Goal: Task Accomplishment & Management: Manage account settings

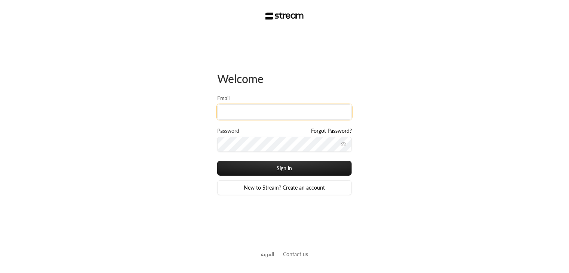
type input "[PERSON_NAME][EMAIL_ADDRESS][DOMAIN_NAME]"
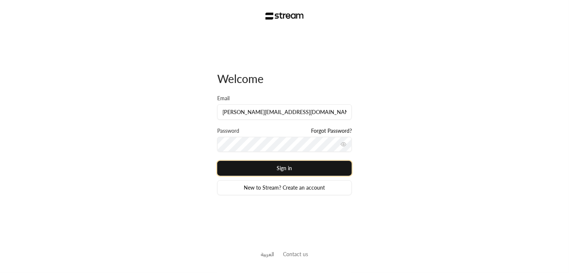
click at [262, 172] on button "Sign in" at bounding box center [284, 168] width 135 height 15
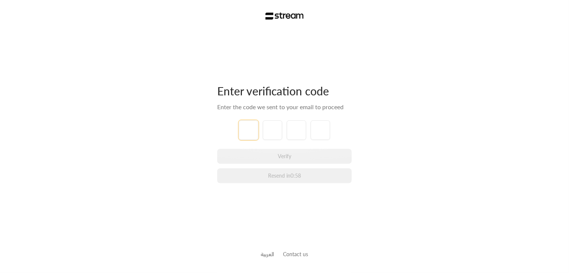
type input "1"
type input "2"
type input "3"
type input "4"
